Goal: Obtain resource: Download file/media

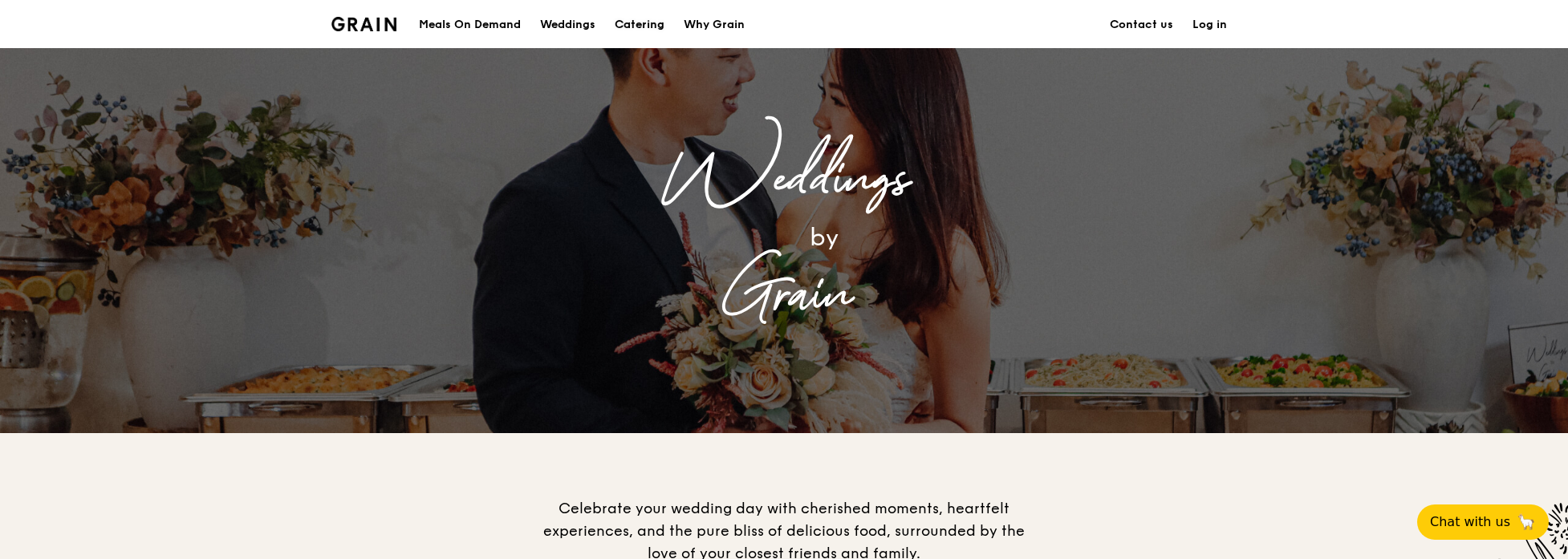
click at [642, 22] on div "Catering" at bounding box center [639, 25] width 50 height 48
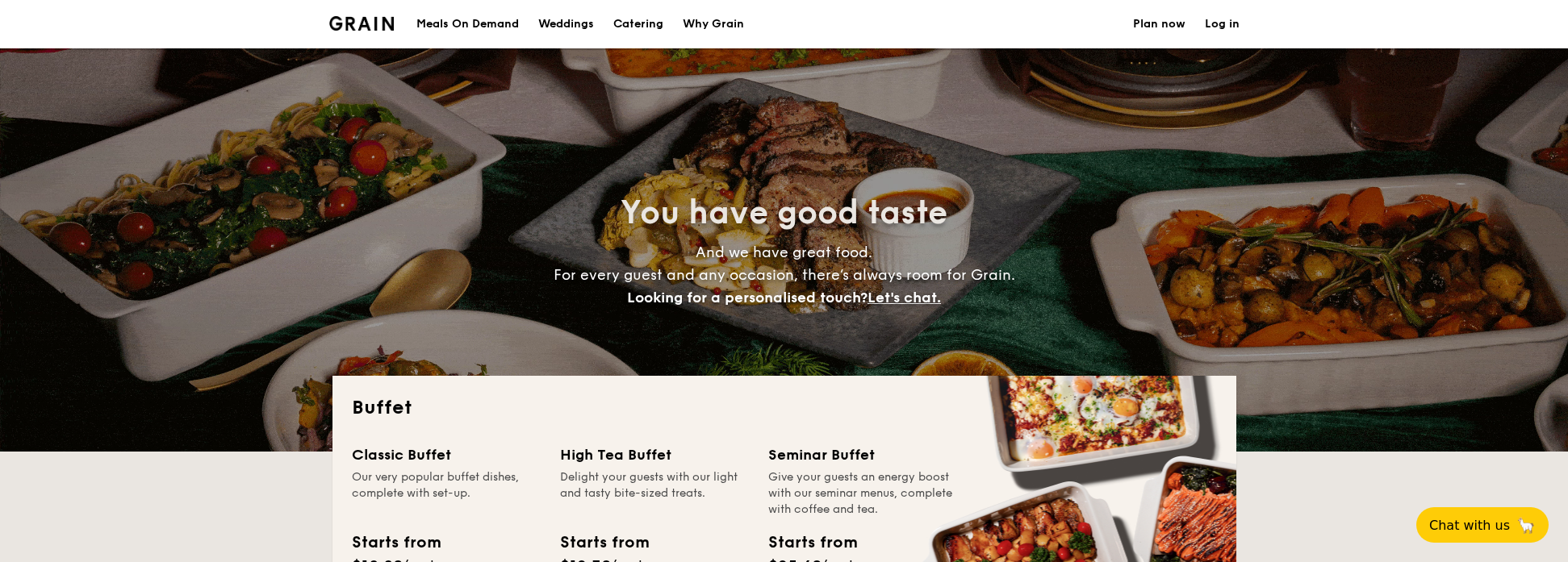
select select
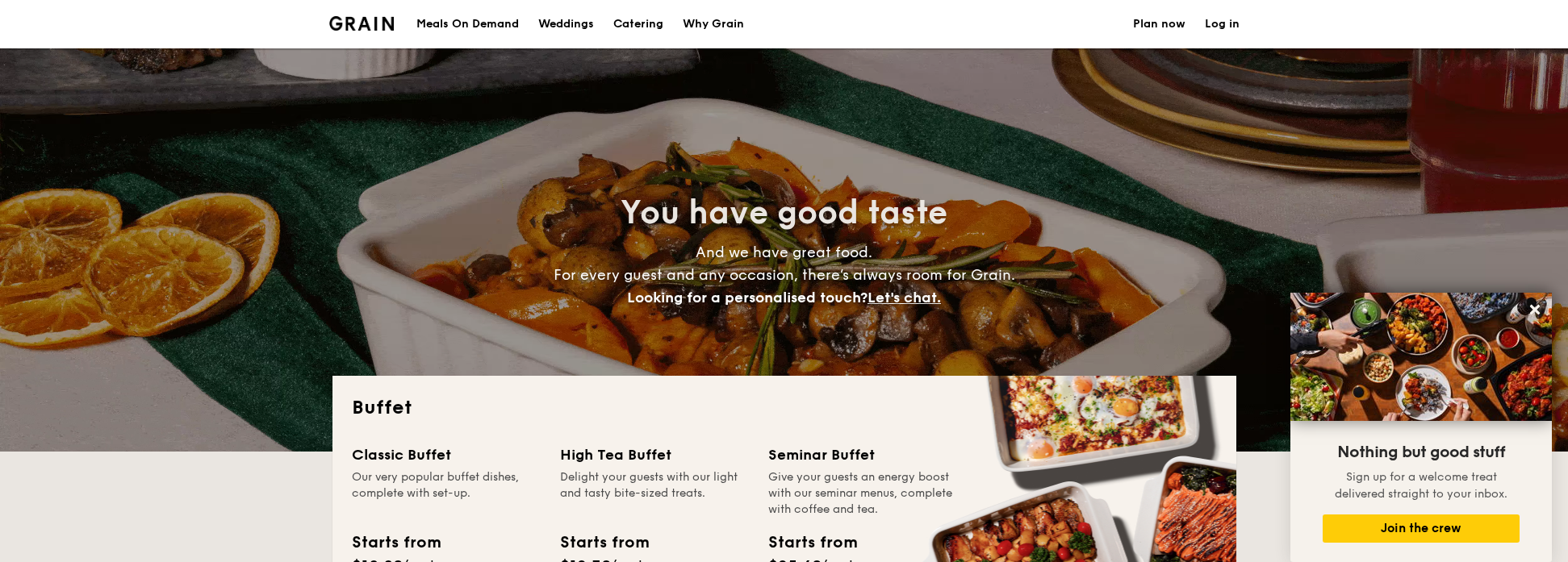
click at [647, 25] on h1 "Catering" at bounding box center [638, 24] width 50 height 48
click at [471, 22] on div "Meals On Demand" at bounding box center [468, 24] width 103 height 48
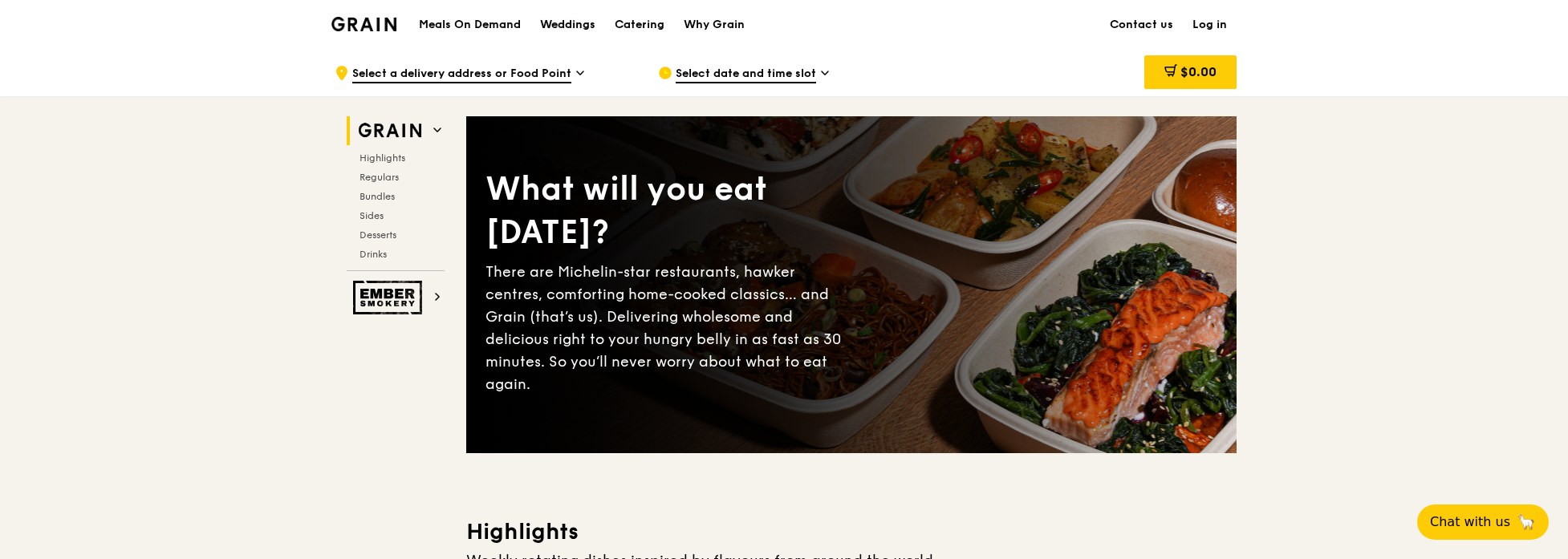
click at [584, 27] on div "Weddings" at bounding box center [567, 25] width 56 height 48
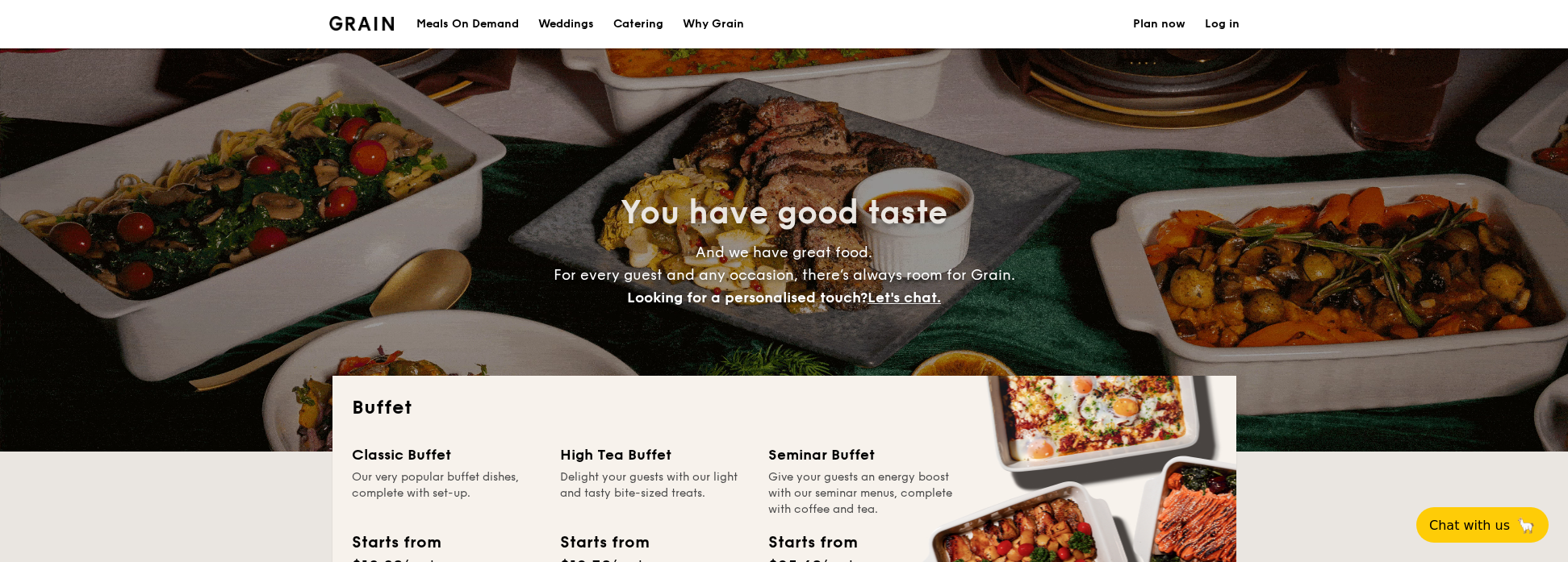
select select
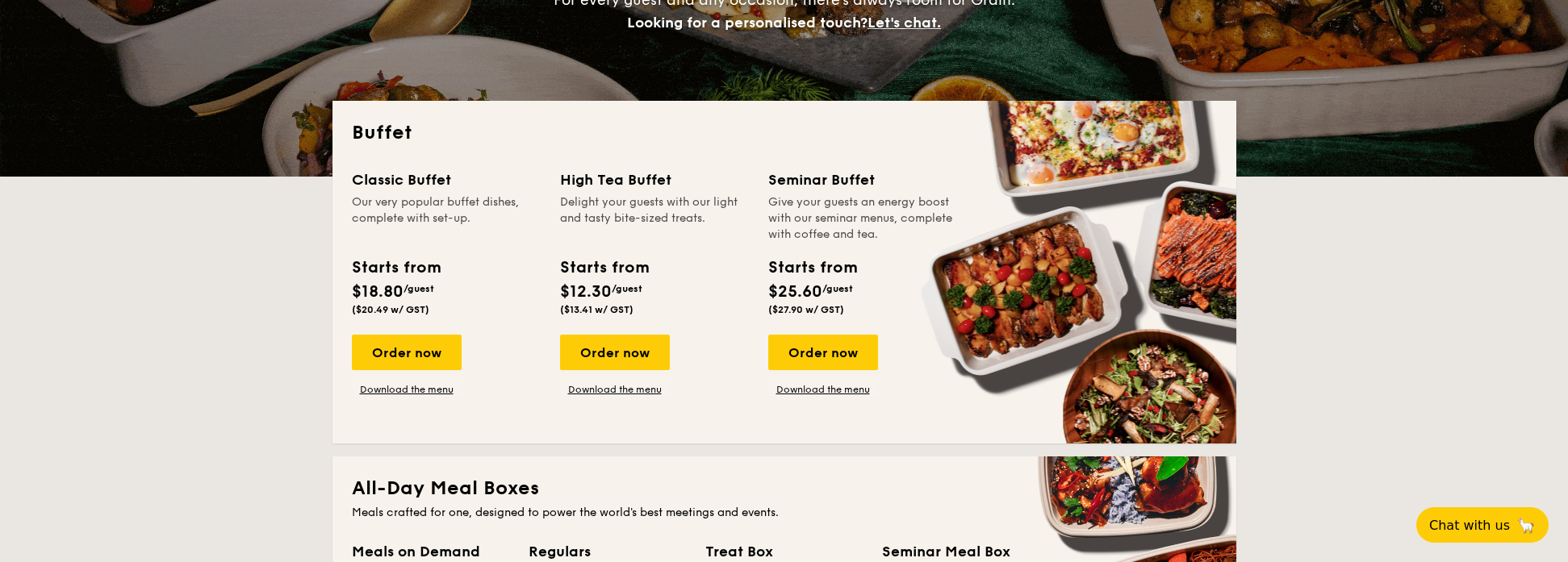
scroll to position [322, 0]
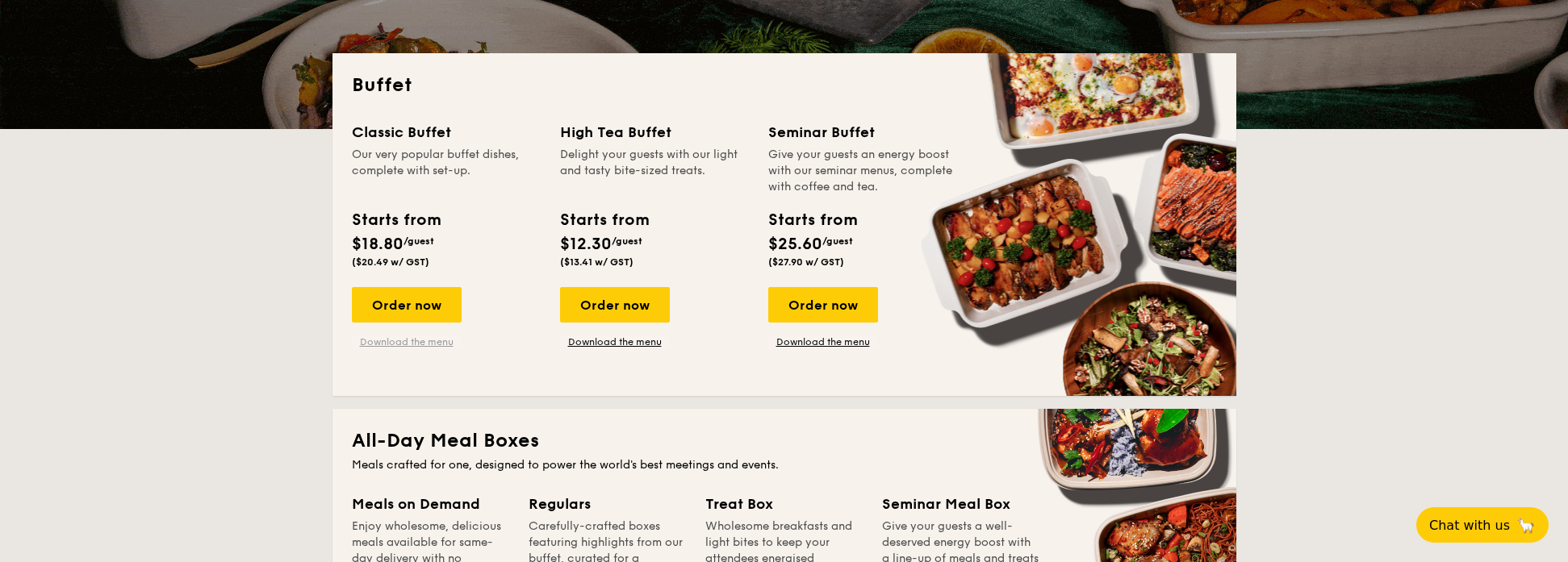
click at [423, 345] on link "Download the menu" at bounding box center [406, 342] width 109 height 13
